Goal: Information Seeking & Learning: Learn about a topic

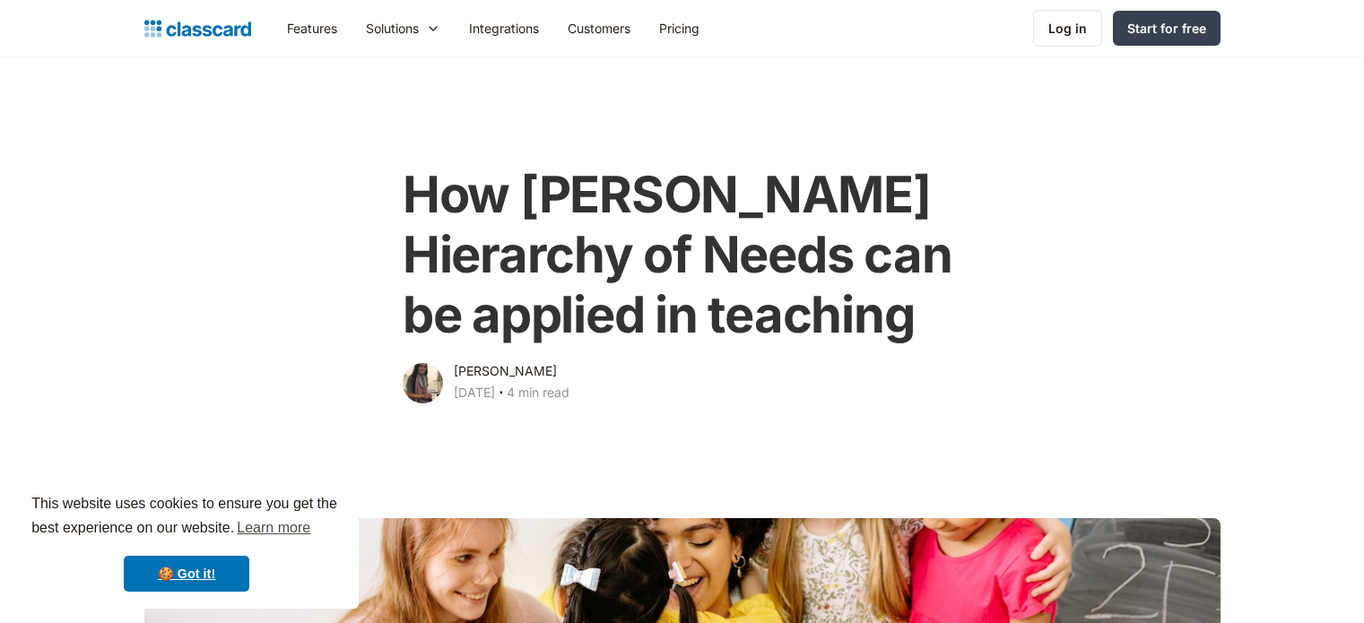
scroll to position [767, 0]
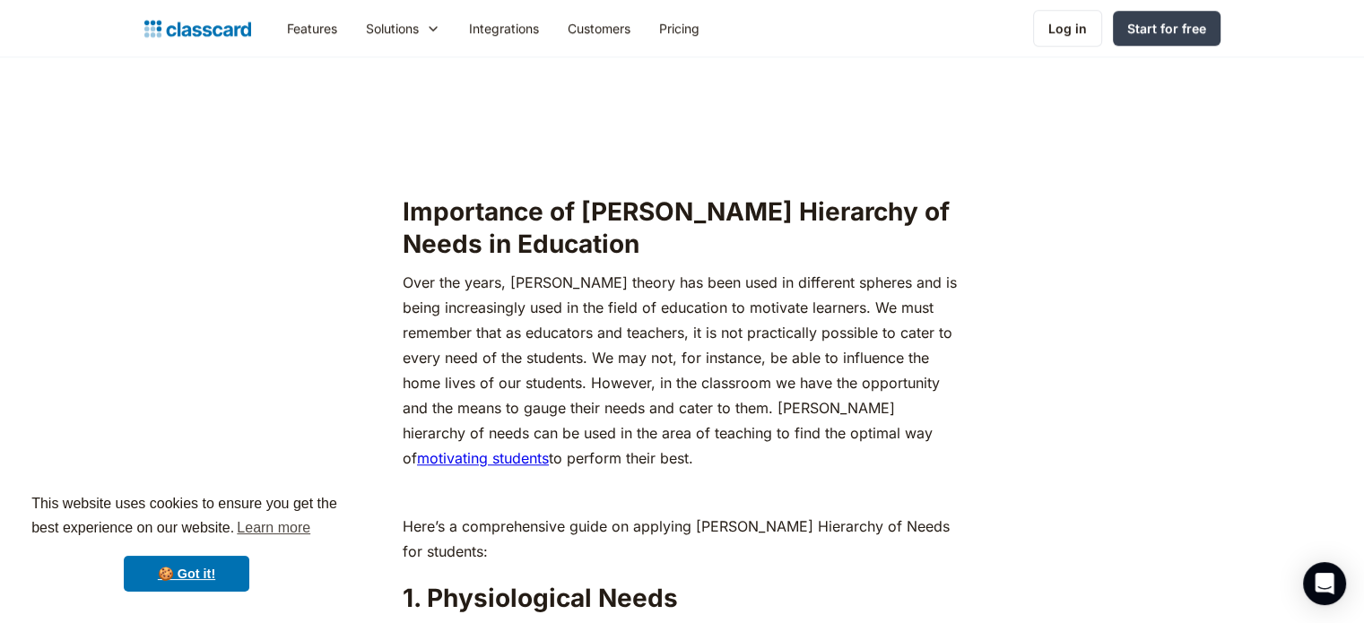
scroll to position [1668, 0]
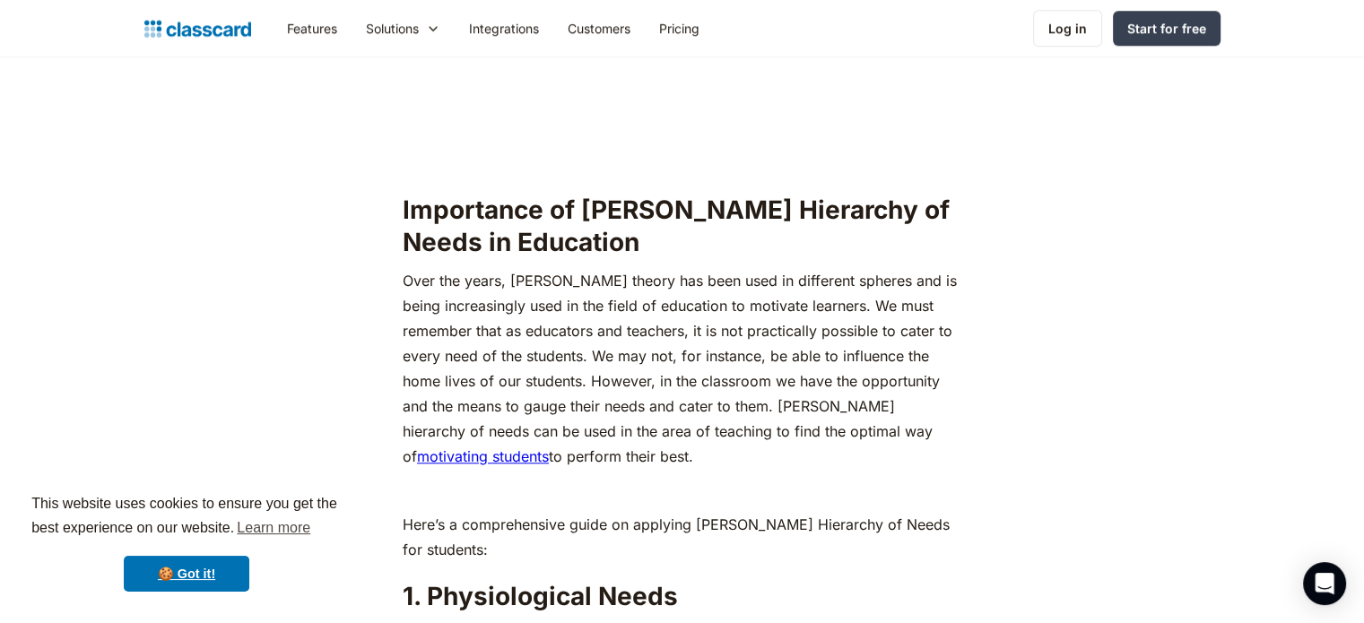
click at [657, 349] on p "Over the years, [PERSON_NAME] theory has been used in different spheres and is …" at bounding box center [682, 368] width 559 height 201
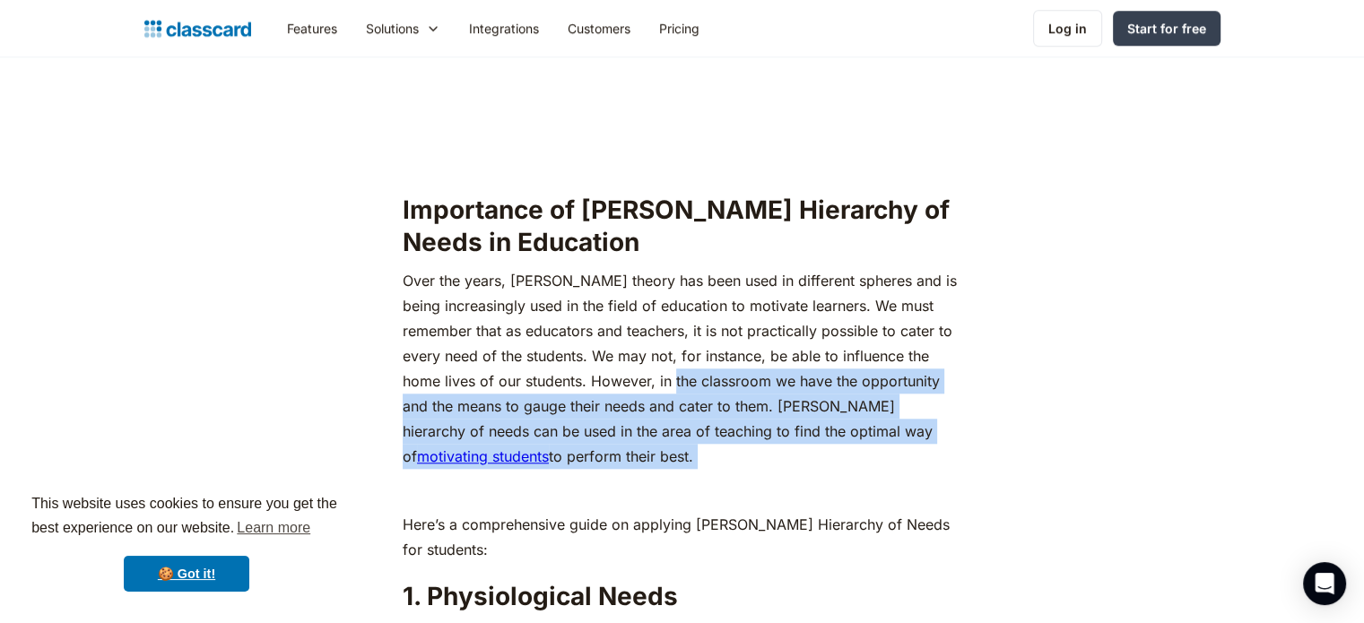
drag, startPoint x: 657, startPoint y: 349, endPoint x: 621, endPoint y: 423, distance: 82.6
click at [621, 423] on p "Over the years, [PERSON_NAME] theory has been used in different spheres and is …" at bounding box center [682, 368] width 559 height 201
copy p "in the classroom we have the opportunity and the means to gauge their needs and…"
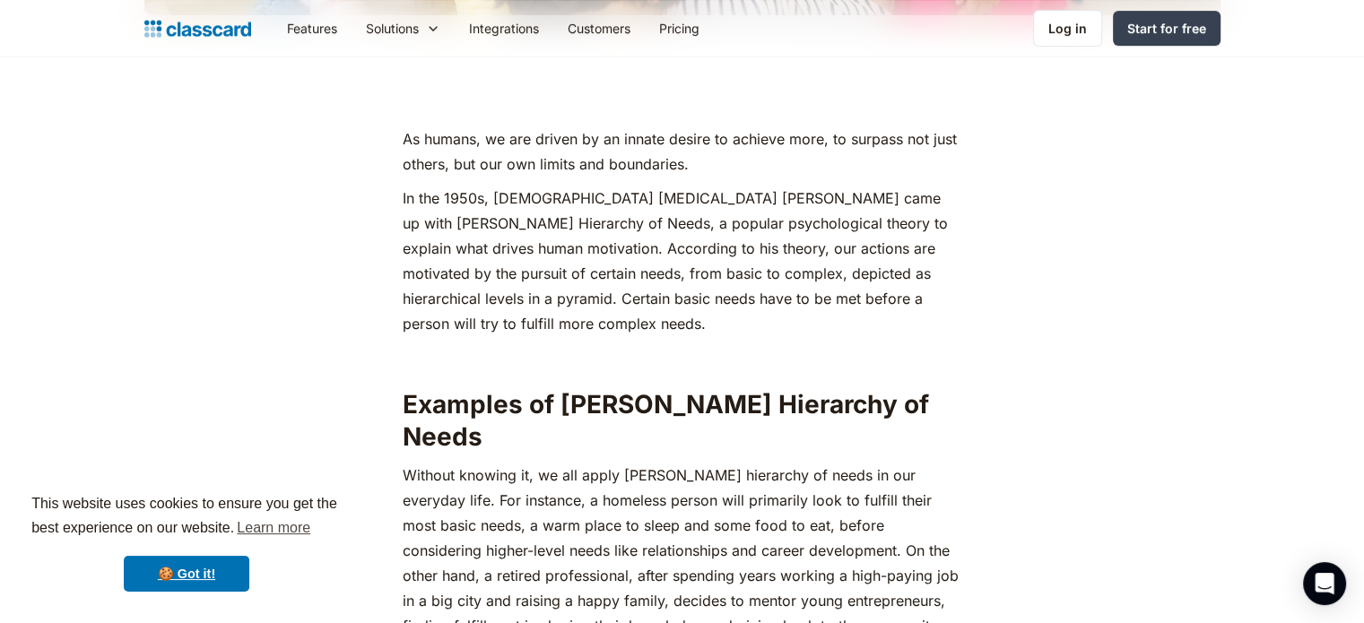
scroll to position [814, 0]
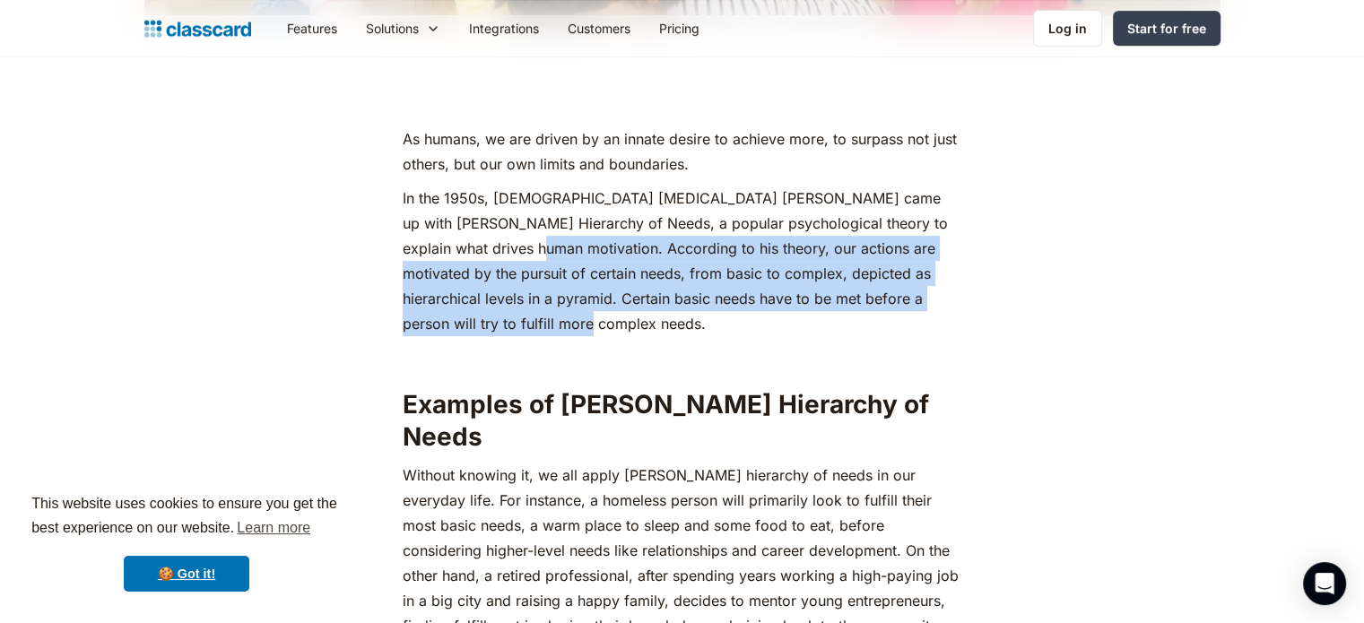
drag, startPoint x: 477, startPoint y: 247, endPoint x: 448, endPoint y: 325, distance: 82.3
click at [448, 325] on p "In the 1950s, [DEMOGRAPHIC_DATA] [MEDICAL_DATA] [PERSON_NAME] came up with [PER…" at bounding box center [682, 261] width 559 height 151
copy p "According to his theory, our actions are motivated by the pursuit of certain ne…"
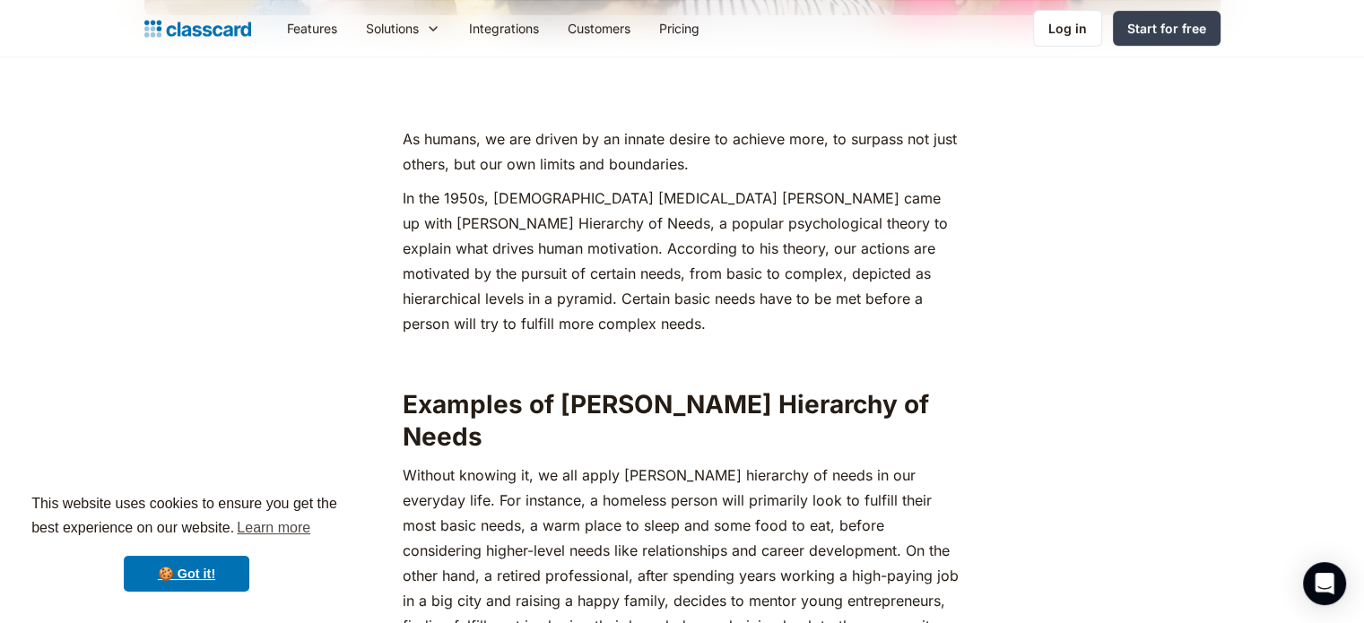
click at [562, 354] on p "‍" at bounding box center [682, 357] width 559 height 25
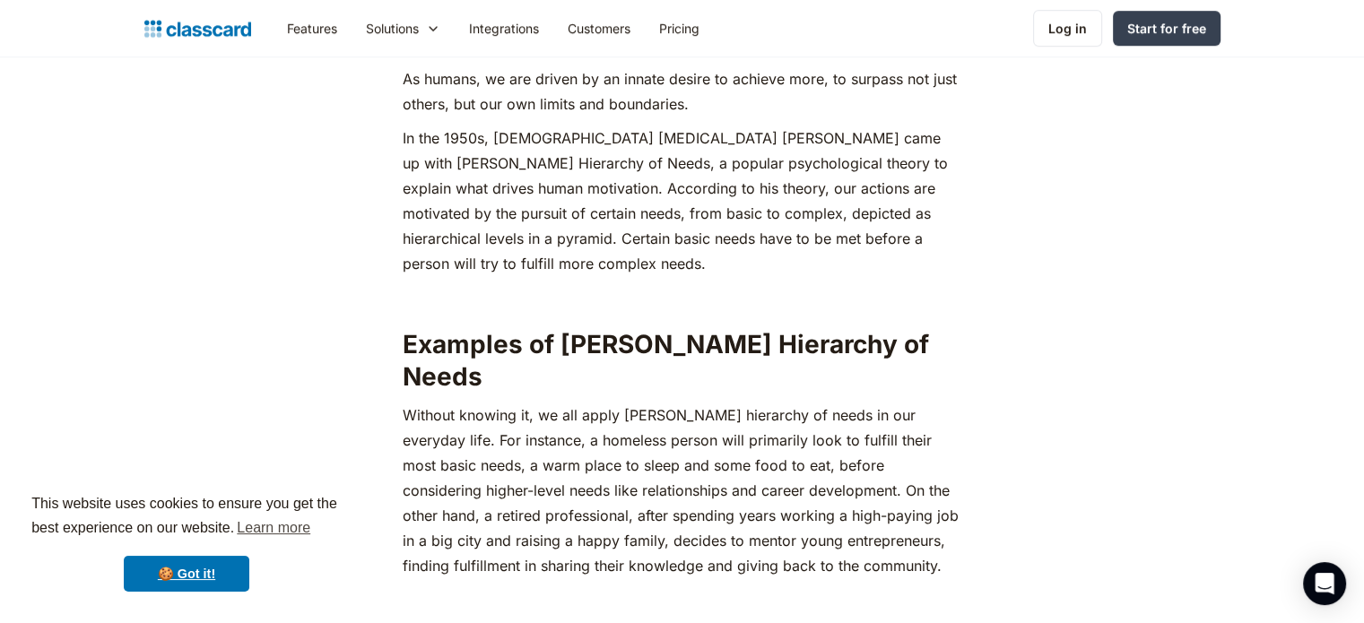
scroll to position [875, 0]
click at [541, 402] on p "‍Without knowing it, we all apply [PERSON_NAME] hierarchy of needs in our every…" at bounding box center [682, 490] width 559 height 176
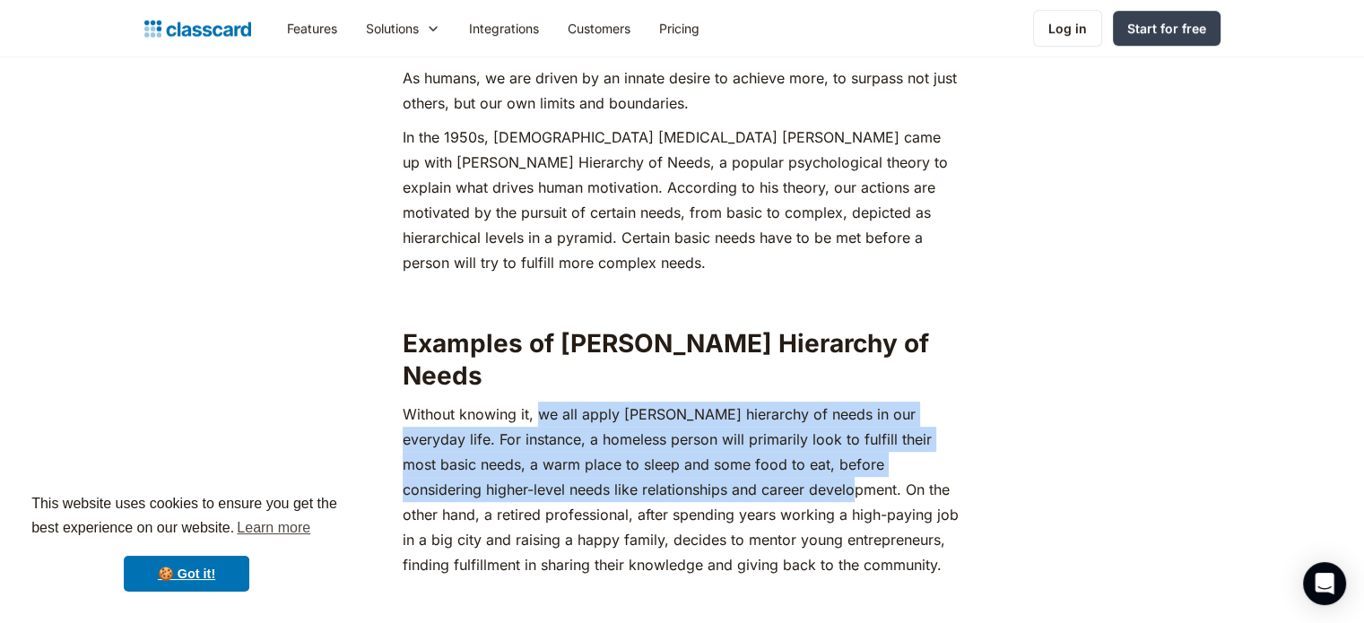
drag, startPoint x: 541, startPoint y: 385, endPoint x: 716, endPoint y: 458, distance: 190.1
click at [716, 458] on p "‍Without knowing it, we all apply [PERSON_NAME] hierarchy of needs in our every…" at bounding box center [682, 490] width 559 height 176
copy p "we all apply [PERSON_NAME] hierarchy of needs in our everyday life. For instanc…"
